Goal: Check status: Check status

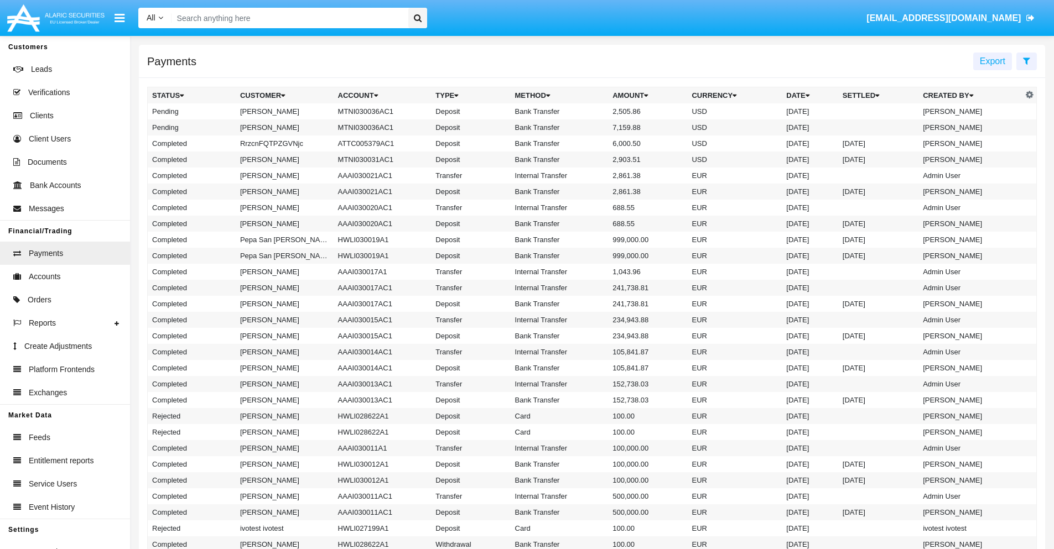
click at [1026, 60] on icon at bounding box center [1026, 60] width 7 height 9
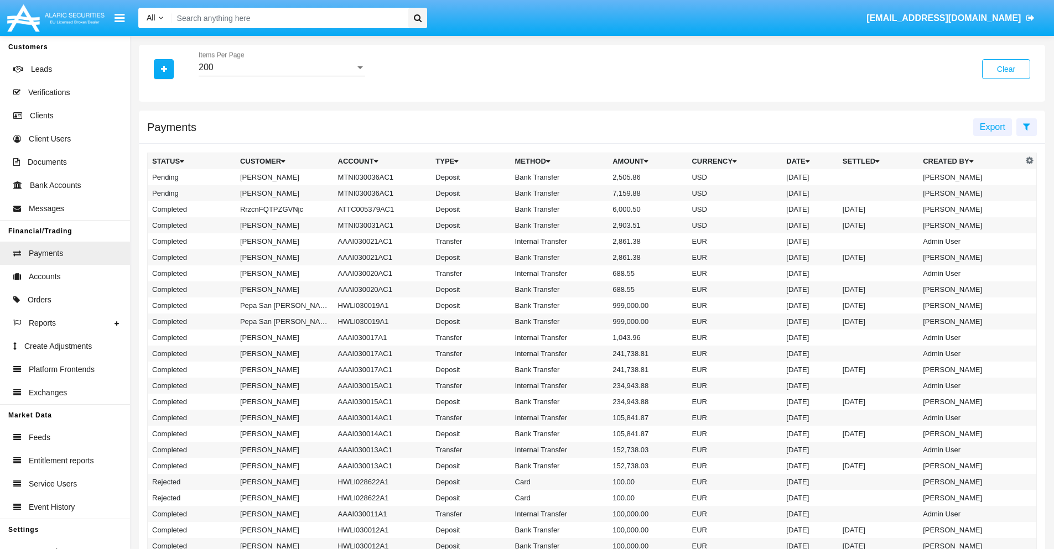
click at [282, 68] on div "200" at bounding box center [277, 68] width 157 height 10
click at [282, 76] on span "10" at bounding box center [282, 76] width 167 height 27
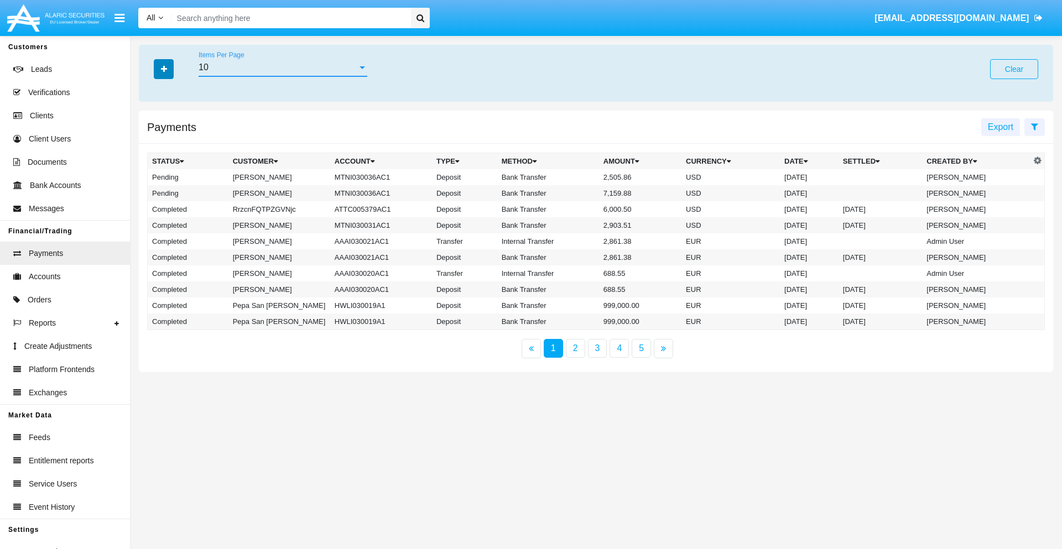
click at [164, 69] on icon "button" at bounding box center [164, 69] width 6 height 8
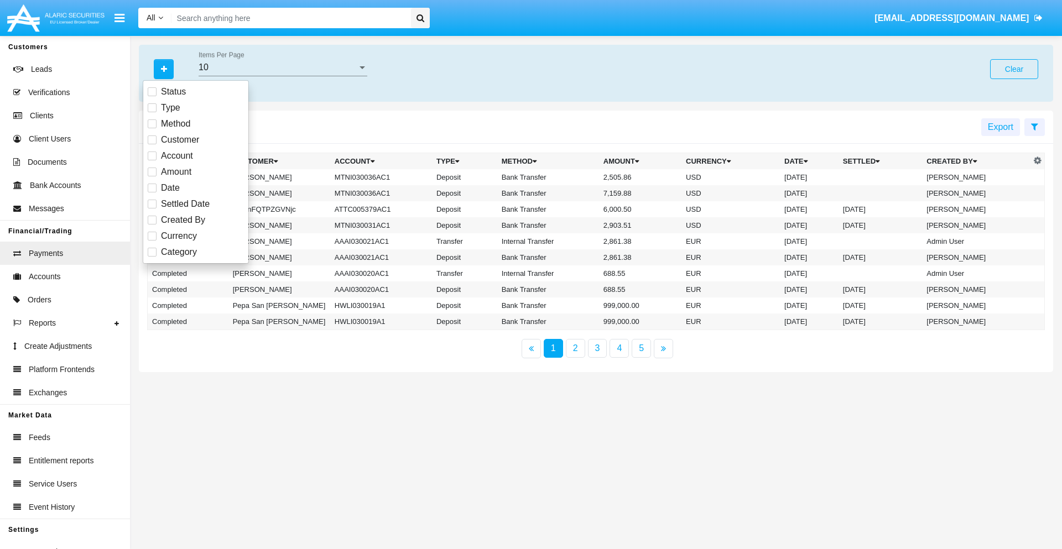
click at [173, 92] on span "Status" at bounding box center [173, 91] width 25 height 13
click at [152, 96] on input "Status" at bounding box center [152, 96] width 1 height 1
checkbox input "true"
click at [164, 69] on icon "button" at bounding box center [164, 69] width 6 height 8
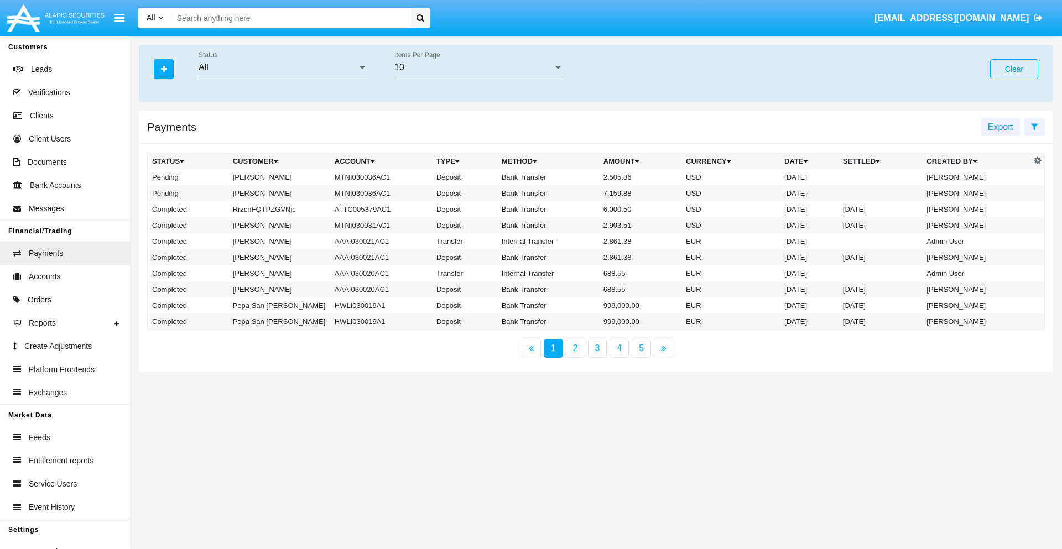
click at [283, 68] on div "All" at bounding box center [278, 68] width 159 height 10
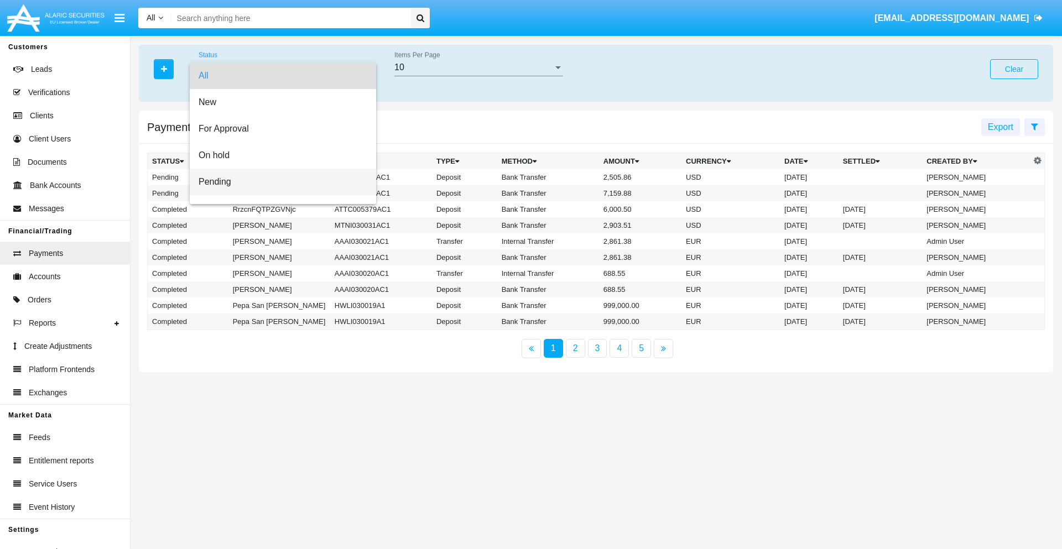
click at [278, 182] on span "Pending" at bounding box center [283, 182] width 169 height 27
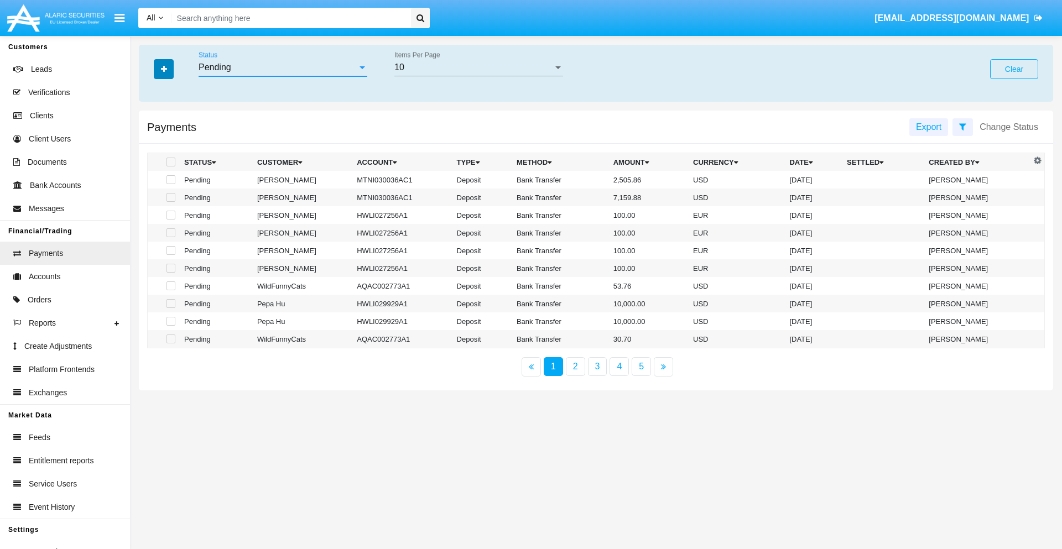
click at [164, 69] on icon "button" at bounding box center [164, 69] width 6 height 8
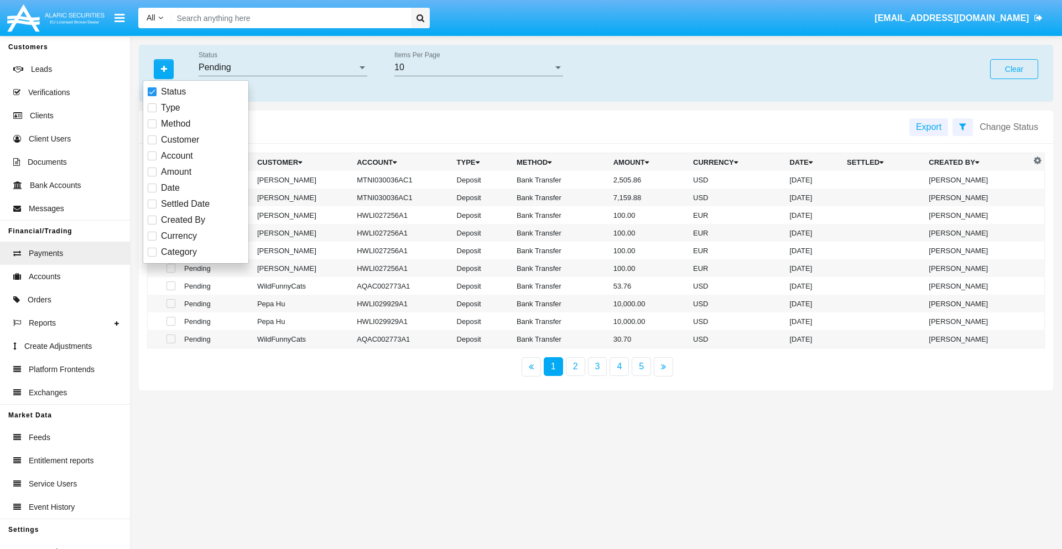
click at [175, 124] on span "Method" at bounding box center [175, 123] width 29 height 13
click at [152, 128] on input "Method" at bounding box center [152, 128] width 1 height 1
checkbox input "true"
click at [164, 69] on icon "button" at bounding box center [164, 69] width 6 height 8
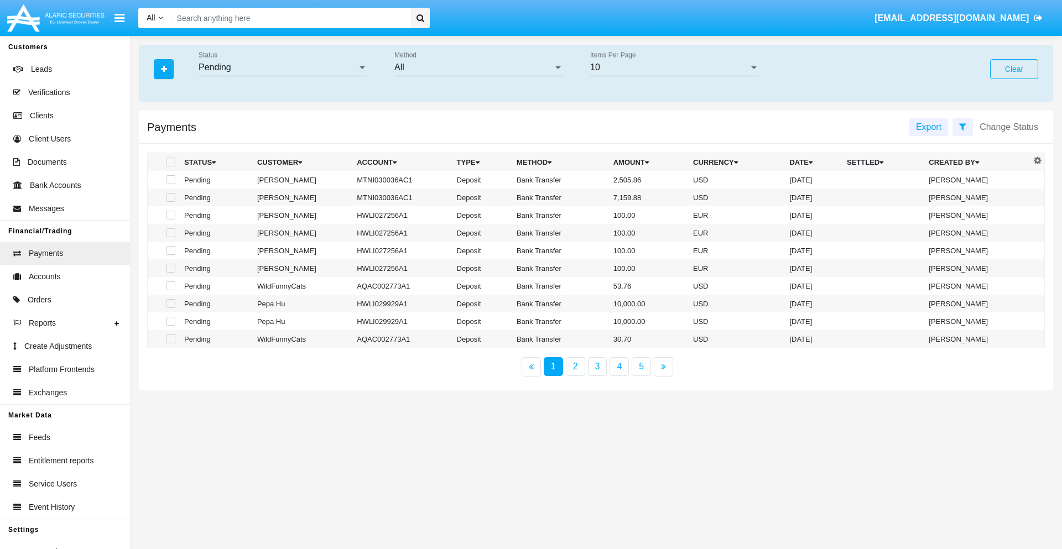
click at [479, 68] on div "All" at bounding box center [474, 68] width 159 height 10
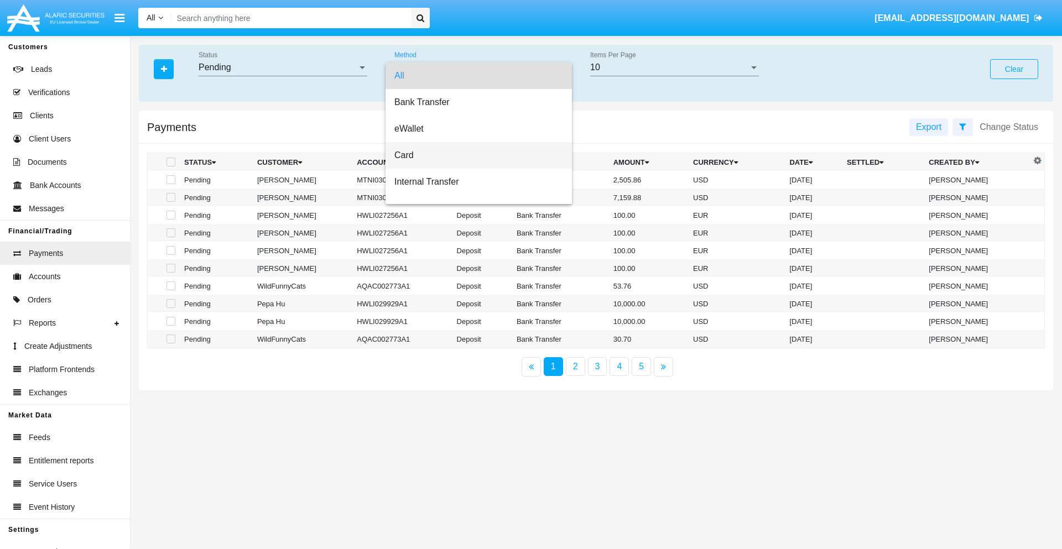
click at [474, 155] on span "Card" at bounding box center [479, 155] width 169 height 27
